Goal: Task Accomplishment & Management: Use online tool/utility

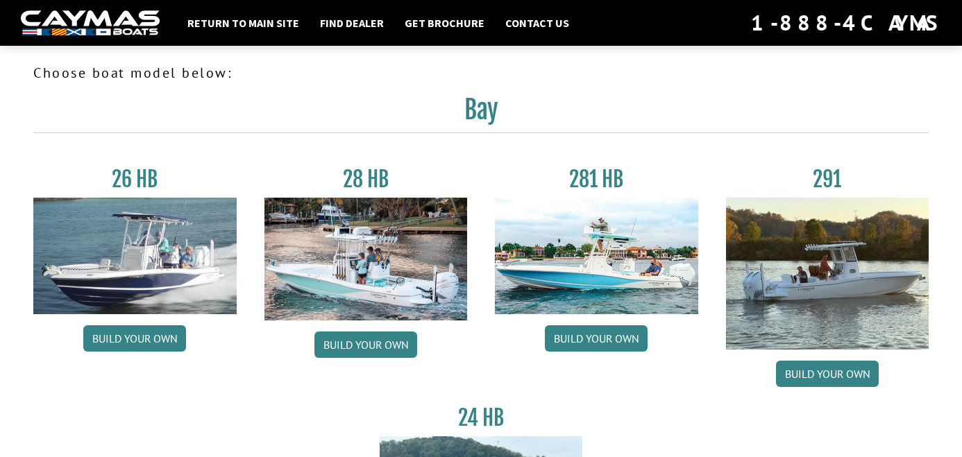
click at [824, 296] on img at bounding box center [827, 274] width 203 height 152
click at [798, 391] on div "291 Build your own" at bounding box center [827, 281] width 231 height 228
click at [793, 381] on link "Build your own" at bounding box center [827, 374] width 103 height 26
click at [570, 299] on img at bounding box center [596, 256] width 203 height 117
click at [575, 330] on link "Build your own" at bounding box center [596, 338] width 103 height 26
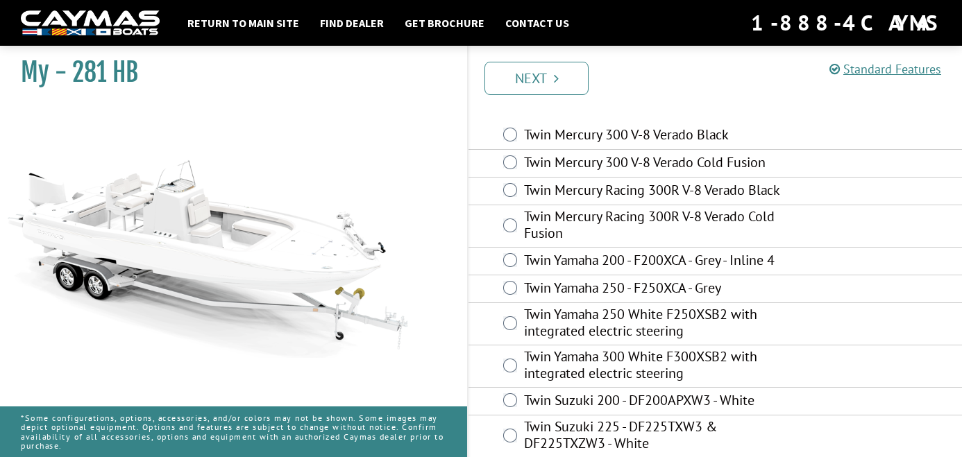
scroll to position [69, 0]
